Goal: Task Accomplishment & Management: Complete application form

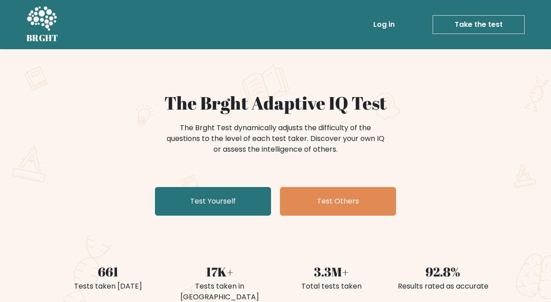
click at [477, 21] on link "Take the test" at bounding box center [479, 24] width 92 height 19
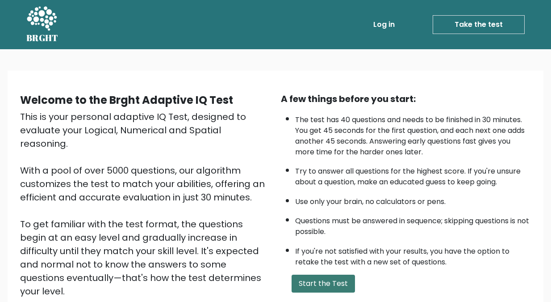
click at [315, 282] on button "Start the Test" at bounding box center [323, 283] width 63 height 18
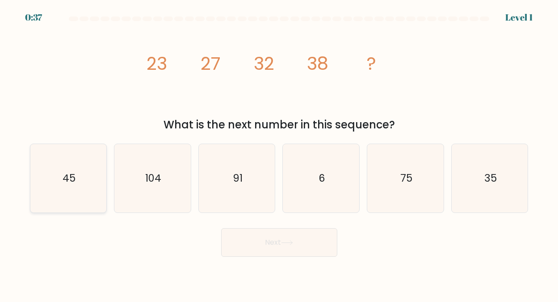
click at [68, 173] on text "45" at bounding box center [69, 178] width 13 height 14
click at [279, 153] on input "a. 45" at bounding box center [279, 152] width 0 height 2
radio input "true"
click at [274, 239] on button "Next" at bounding box center [279, 242] width 116 height 29
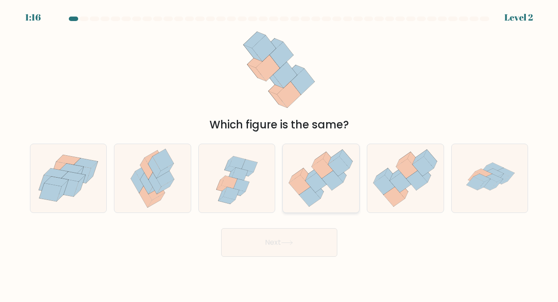
click at [311, 178] on icon at bounding box center [316, 183] width 21 height 20
click at [280, 153] on input "d." at bounding box center [279, 152] width 0 height 2
radio input "true"
click at [271, 244] on button "Next" at bounding box center [279, 242] width 116 height 29
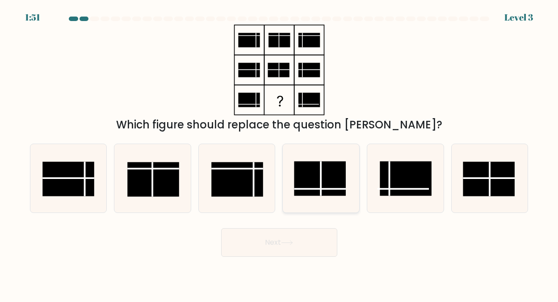
click at [314, 178] on rect at bounding box center [320, 178] width 51 height 34
click at [280, 153] on input "d." at bounding box center [279, 152] width 0 height 2
radio input "true"
click at [274, 240] on button "Next" at bounding box center [279, 242] width 116 height 29
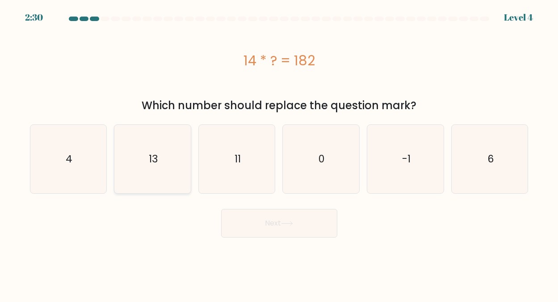
click at [151, 156] on text "13" at bounding box center [153, 158] width 9 height 14
click at [279, 153] on input "b. 13" at bounding box center [279, 152] width 0 height 2
radio input "true"
click at [265, 222] on button "Next" at bounding box center [279, 223] width 116 height 29
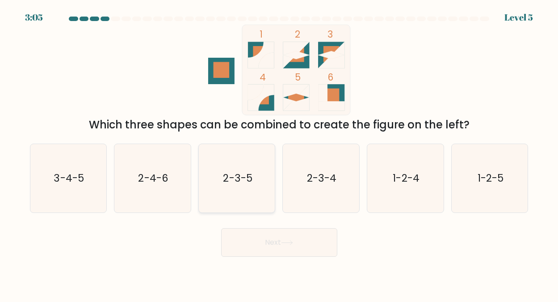
click at [238, 177] on text "2-3-5" at bounding box center [237, 178] width 29 height 14
click at [279, 153] on input "c. 2-3-5" at bounding box center [279, 152] width 0 height 2
radio input "true"
click at [279, 240] on button "Next" at bounding box center [279, 242] width 116 height 29
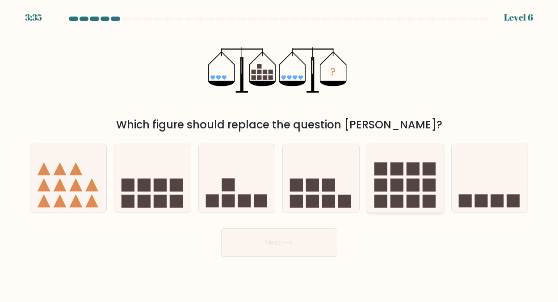
click at [402, 170] on rect at bounding box center [397, 168] width 13 height 13
click at [280, 153] on input "e." at bounding box center [279, 152] width 0 height 2
radio input "true"
click at [264, 238] on button "Next" at bounding box center [279, 242] width 116 height 29
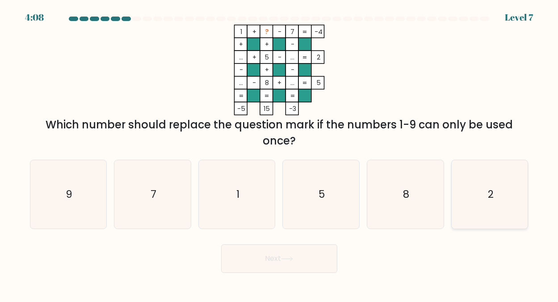
click at [492, 191] on text "2" at bounding box center [491, 194] width 6 height 14
click at [280, 153] on input "f. 2" at bounding box center [279, 152] width 0 height 2
radio input "true"
click at [278, 256] on button "Next" at bounding box center [279, 258] width 116 height 29
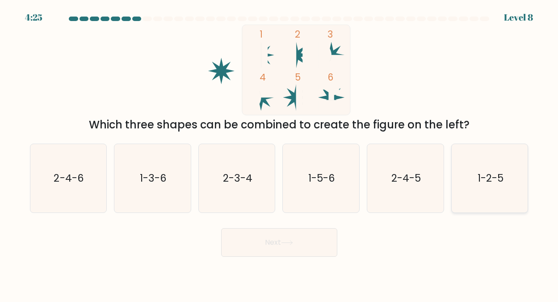
click at [491, 170] on icon "1-2-5" at bounding box center [490, 178] width 68 height 68
click at [280, 153] on input "f. 1-2-5" at bounding box center [279, 152] width 0 height 2
radio input "true"
click at [264, 241] on button "Next" at bounding box center [279, 242] width 116 height 29
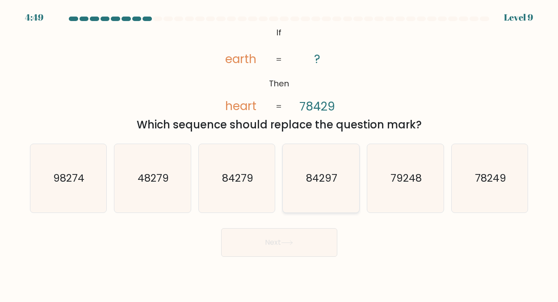
click at [314, 173] on text "84297" at bounding box center [321, 178] width 31 height 14
click at [280, 153] on input "d. 84297" at bounding box center [279, 152] width 0 height 2
radio input "true"
click at [280, 240] on button "Next" at bounding box center [279, 242] width 116 height 29
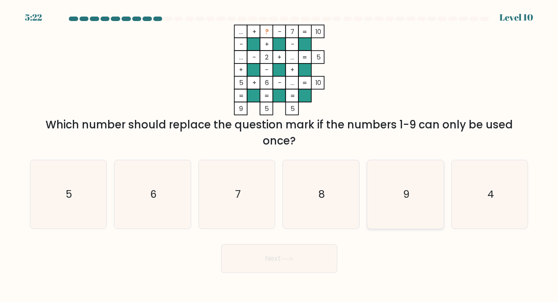
click at [403, 189] on text "9" at bounding box center [406, 194] width 7 height 14
click at [280, 153] on input "e. 9" at bounding box center [279, 152] width 0 height 2
radio input "true"
click at [272, 257] on button "Next" at bounding box center [279, 258] width 116 height 29
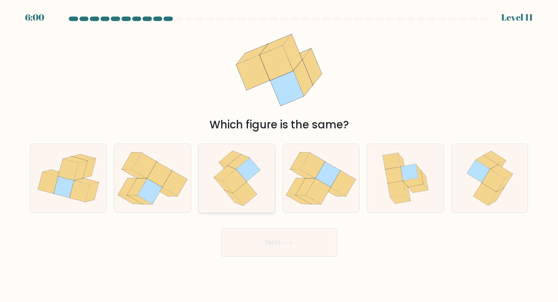
click at [238, 185] on icon at bounding box center [235, 181] width 24 height 24
click at [279, 153] on input "c." at bounding box center [279, 152] width 0 height 2
radio input "true"
click at [263, 244] on button "Next" at bounding box center [279, 242] width 116 height 29
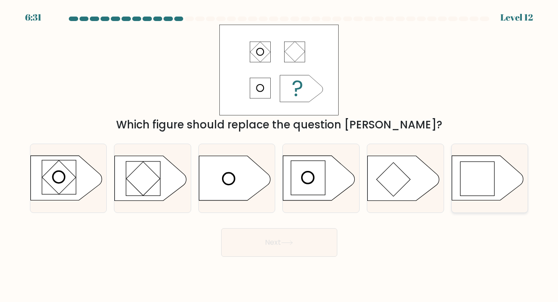
click at [471, 173] on rect at bounding box center [477, 179] width 34 height 34
click at [280, 153] on input "f." at bounding box center [279, 152] width 0 height 2
radio input "true"
click at [269, 239] on button "Next" at bounding box center [279, 242] width 116 height 29
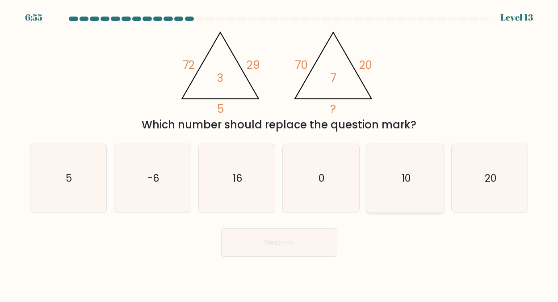
click at [400, 176] on icon "10" at bounding box center [405, 178] width 68 height 68
click at [280, 153] on input "e. 10" at bounding box center [279, 152] width 0 height 2
radio input "true"
click at [274, 240] on button "Next" at bounding box center [279, 242] width 116 height 29
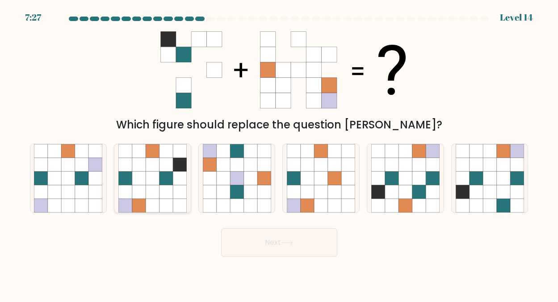
click at [160, 183] on icon at bounding box center [166, 177] width 13 height 13
click at [279, 153] on input "b." at bounding box center [279, 152] width 0 height 2
radio input "true"
click at [269, 237] on button "Next" at bounding box center [279, 242] width 116 height 29
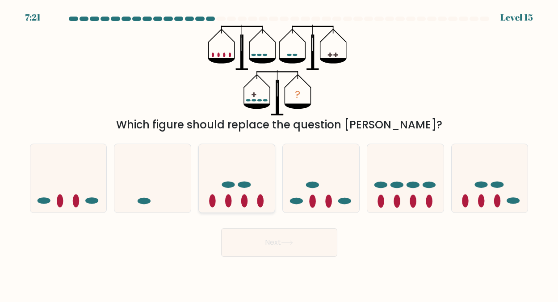
click at [238, 194] on icon at bounding box center [237, 177] width 76 height 63
click at [279, 153] on input "c." at bounding box center [279, 152] width 0 height 2
radio input "true"
click at [278, 243] on button "Next" at bounding box center [279, 242] width 116 height 29
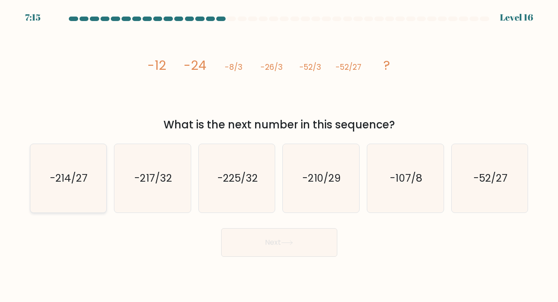
click at [72, 180] on text "-214/27" at bounding box center [69, 178] width 38 height 14
click at [279, 153] on input "a. -214/27" at bounding box center [279, 152] width 0 height 2
radio input "true"
click at [281, 240] on button "Next" at bounding box center [279, 242] width 116 height 29
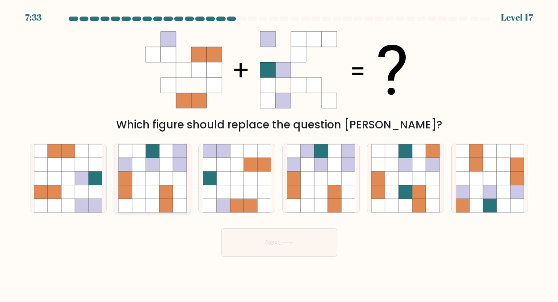
click at [151, 166] on icon at bounding box center [152, 163] width 13 height 13
click at [279, 153] on input "b." at bounding box center [279, 152] width 0 height 2
radio input "true"
click at [263, 243] on button "Next" at bounding box center [279, 242] width 116 height 29
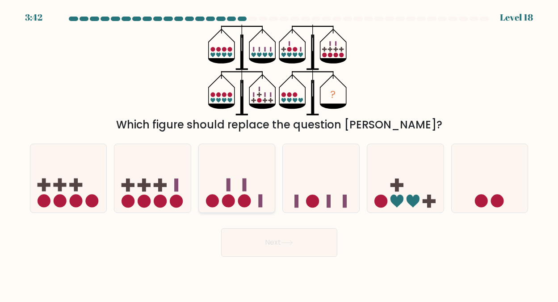
click at [229, 187] on rect at bounding box center [229, 184] width 4 height 13
click at [279, 153] on input "c." at bounding box center [279, 152] width 0 height 2
radio input "true"
click at [273, 240] on button "Next" at bounding box center [279, 242] width 116 height 29
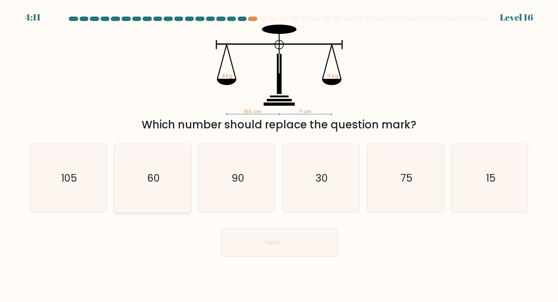
click at [153, 181] on text "60" at bounding box center [153, 178] width 13 height 14
click at [279, 153] on input "b. 60" at bounding box center [279, 152] width 0 height 2
radio input "true"
click at [282, 241] on button "Next" at bounding box center [279, 242] width 116 height 29
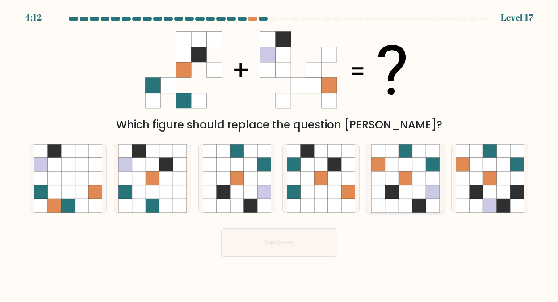
click at [414, 181] on icon at bounding box center [418, 177] width 13 height 13
click at [280, 153] on input "e." at bounding box center [279, 152] width 0 height 2
radio input "true"
click at [296, 238] on button "Next" at bounding box center [279, 242] width 116 height 29
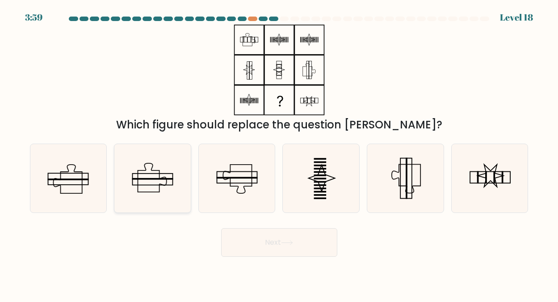
click at [148, 175] on icon at bounding box center [152, 178] width 68 height 68
click at [279, 153] on input "b." at bounding box center [279, 152] width 0 height 2
radio input "true"
click at [275, 239] on button "Next" at bounding box center [279, 242] width 116 height 29
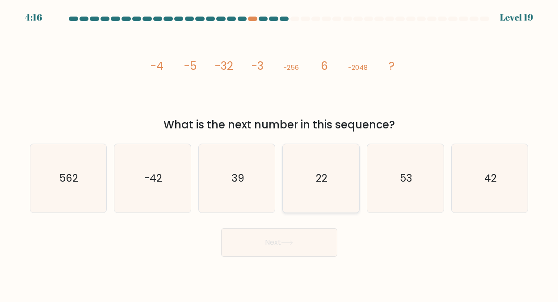
click at [323, 177] on text "22" at bounding box center [322, 178] width 12 height 14
click at [280, 153] on input "d. 22" at bounding box center [279, 152] width 0 height 2
radio input "true"
click at [267, 238] on button "Next" at bounding box center [279, 242] width 116 height 29
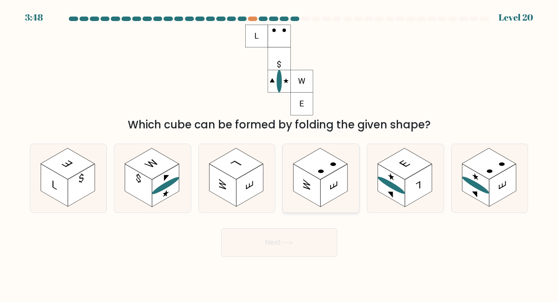
click at [329, 173] on rect at bounding box center [321, 163] width 54 height 31
click at [280, 153] on input "d." at bounding box center [279, 152] width 0 height 2
radio input "true"
click at [274, 240] on button "Next" at bounding box center [279, 242] width 116 height 29
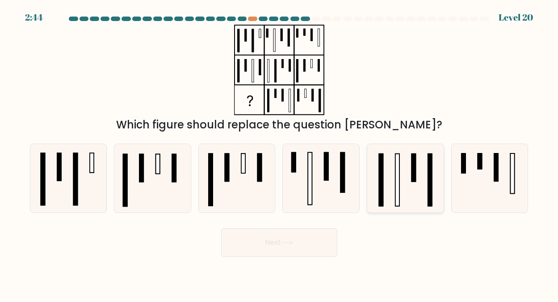
click at [397, 169] on rect at bounding box center [398, 179] width 4 height 52
click at [280, 153] on input "e." at bounding box center [279, 152] width 0 height 2
radio input "true"
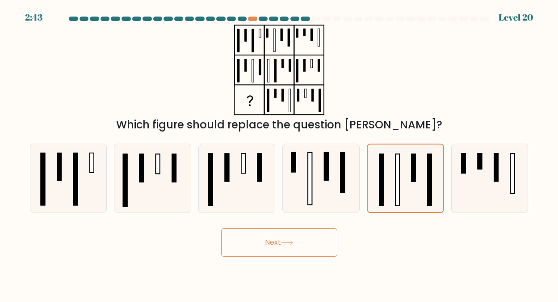
click at [283, 239] on button "Next" at bounding box center [279, 242] width 116 height 29
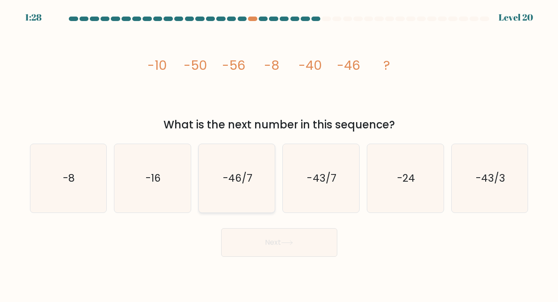
click at [236, 175] on text "-46/7" at bounding box center [237, 178] width 29 height 14
click at [279, 153] on input "c. -46/7" at bounding box center [279, 152] width 0 height 2
radio input "true"
click at [263, 239] on button "Next" at bounding box center [279, 242] width 116 height 29
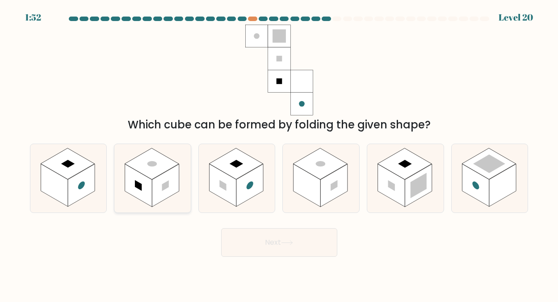
click at [156, 171] on rect at bounding box center [152, 163] width 54 height 31
click at [279, 153] on input "b." at bounding box center [279, 152] width 0 height 2
radio input "true"
click at [283, 240] on button "Next" at bounding box center [279, 242] width 116 height 29
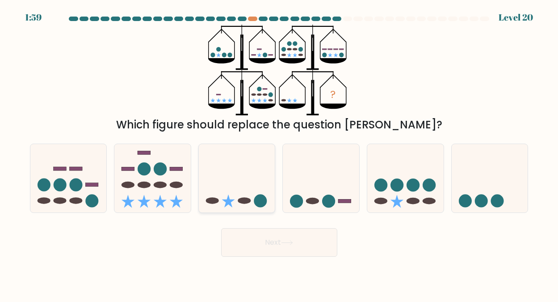
click at [235, 197] on icon at bounding box center [237, 177] width 76 height 63
click at [279, 153] on input "c." at bounding box center [279, 152] width 0 height 2
radio input "true"
click at [271, 240] on button "Next" at bounding box center [279, 242] width 116 height 29
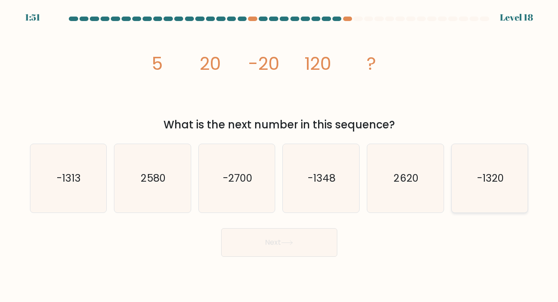
click at [484, 176] on text "-1320" at bounding box center [490, 178] width 27 height 14
click at [280, 153] on input "f. -1320" at bounding box center [279, 152] width 0 height 2
radio input "true"
click at [269, 241] on button "Next" at bounding box center [279, 242] width 116 height 29
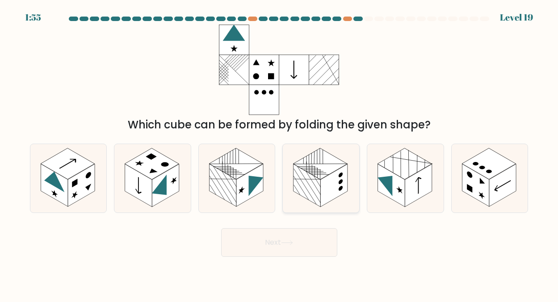
click at [325, 171] on rect at bounding box center [321, 163] width 54 height 31
click at [280, 153] on input "d." at bounding box center [279, 152] width 0 height 2
radio input "true"
click at [278, 238] on button "Next" at bounding box center [279, 242] width 116 height 29
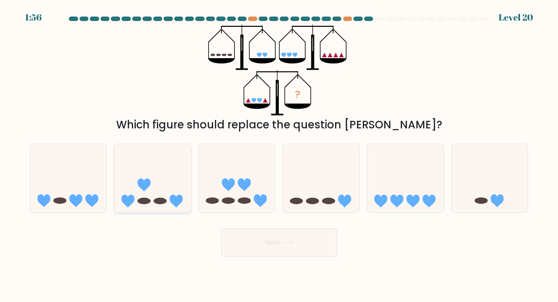
click at [157, 182] on icon at bounding box center [152, 177] width 76 height 63
click at [279, 153] on input "b." at bounding box center [279, 152] width 0 height 2
radio input "true"
click at [274, 242] on button "Next" at bounding box center [279, 242] width 116 height 29
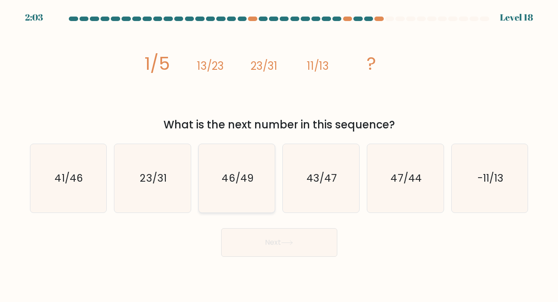
click at [240, 176] on text "46/49" at bounding box center [238, 178] width 32 height 14
click at [279, 153] on input "c. 46/49" at bounding box center [279, 152] width 0 height 2
radio input "true"
click at [272, 240] on button "Next" at bounding box center [279, 242] width 116 height 29
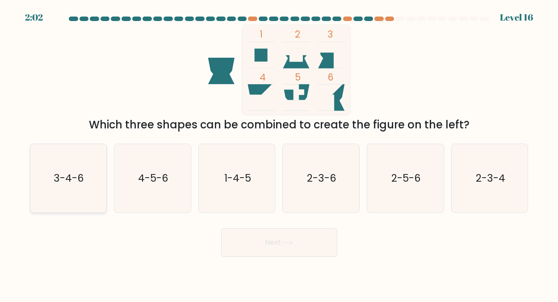
click at [77, 173] on text "3-4-6" at bounding box center [69, 178] width 30 height 14
click at [279, 153] on input "a. 3-4-6" at bounding box center [279, 152] width 0 height 2
radio input "true"
click at [270, 237] on button "Next" at bounding box center [279, 242] width 116 height 29
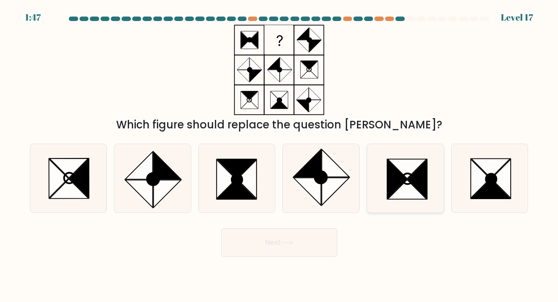
click at [406, 174] on icon at bounding box center [407, 168] width 39 height 19
click at [280, 153] on input "e." at bounding box center [279, 152] width 0 height 2
radio input "true"
click at [278, 241] on button "Next" at bounding box center [279, 242] width 116 height 29
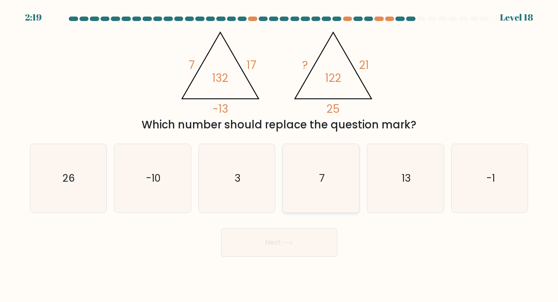
click at [326, 180] on icon "7" at bounding box center [321, 178] width 68 height 68
click at [280, 153] on input "d. 7" at bounding box center [279, 152] width 0 height 2
radio input "true"
click at [276, 240] on button "Next" at bounding box center [279, 242] width 116 height 29
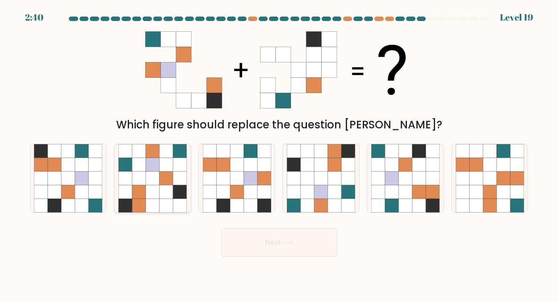
click at [156, 177] on icon at bounding box center [152, 177] width 13 height 13
click at [279, 153] on input "b." at bounding box center [279, 152] width 0 height 2
radio input "true"
click at [275, 241] on button "Next" at bounding box center [279, 242] width 116 height 29
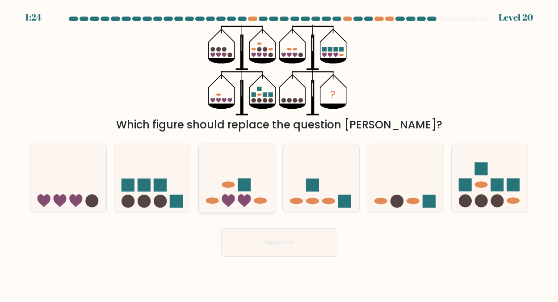
click at [231, 187] on ellipse at bounding box center [228, 184] width 13 height 7
click at [279, 153] on input "c." at bounding box center [279, 152] width 0 height 2
radio input "true"
click at [271, 237] on button "Next" at bounding box center [279, 242] width 116 height 29
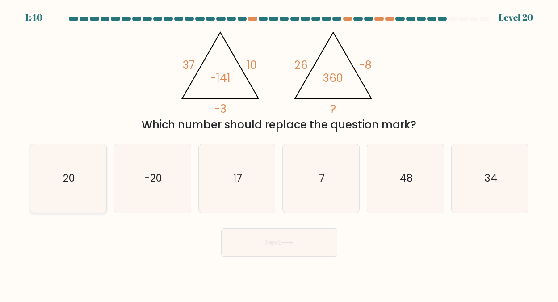
click at [69, 177] on text "20" at bounding box center [69, 178] width 12 height 14
click at [279, 153] on input "a. 20" at bounding box center [279, 152] width 0 height 2
radio input "true"
click at [271, 241] on button "Next" at bounding box center [279, 242] width 116 height 29
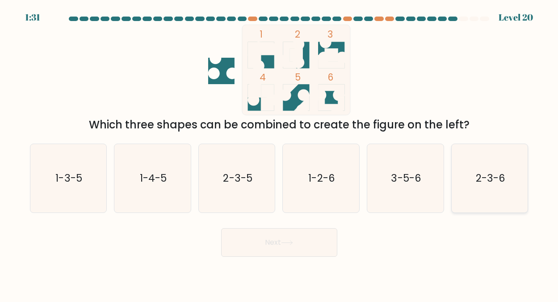
click at [494, 168] on icon "2-3-6" at bounding box center [490, 178] width 68 height 68
click at [280, 153] on input "f. 2-3-6" at bounding box center [279, 152] width 0 height 2
radio input "true"
click at [280, 237] on button "Next" at bounding box center [279, 242] width 116 height 29
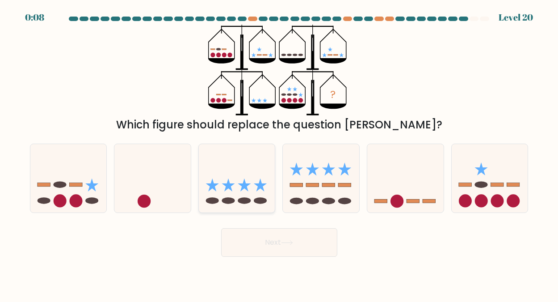
click at [238, 184] on icon at bounding box center [237, 177] width 76 height 63
click at [279, 153] on input "c." at bounding box center [279, 152] width 0 height 2
radio input "true"
click at [274, 241] on button "Next" at bounding box center [279, 242] width 116 height 29
